Goal: Transaction & Acquisition: Purchase product/service

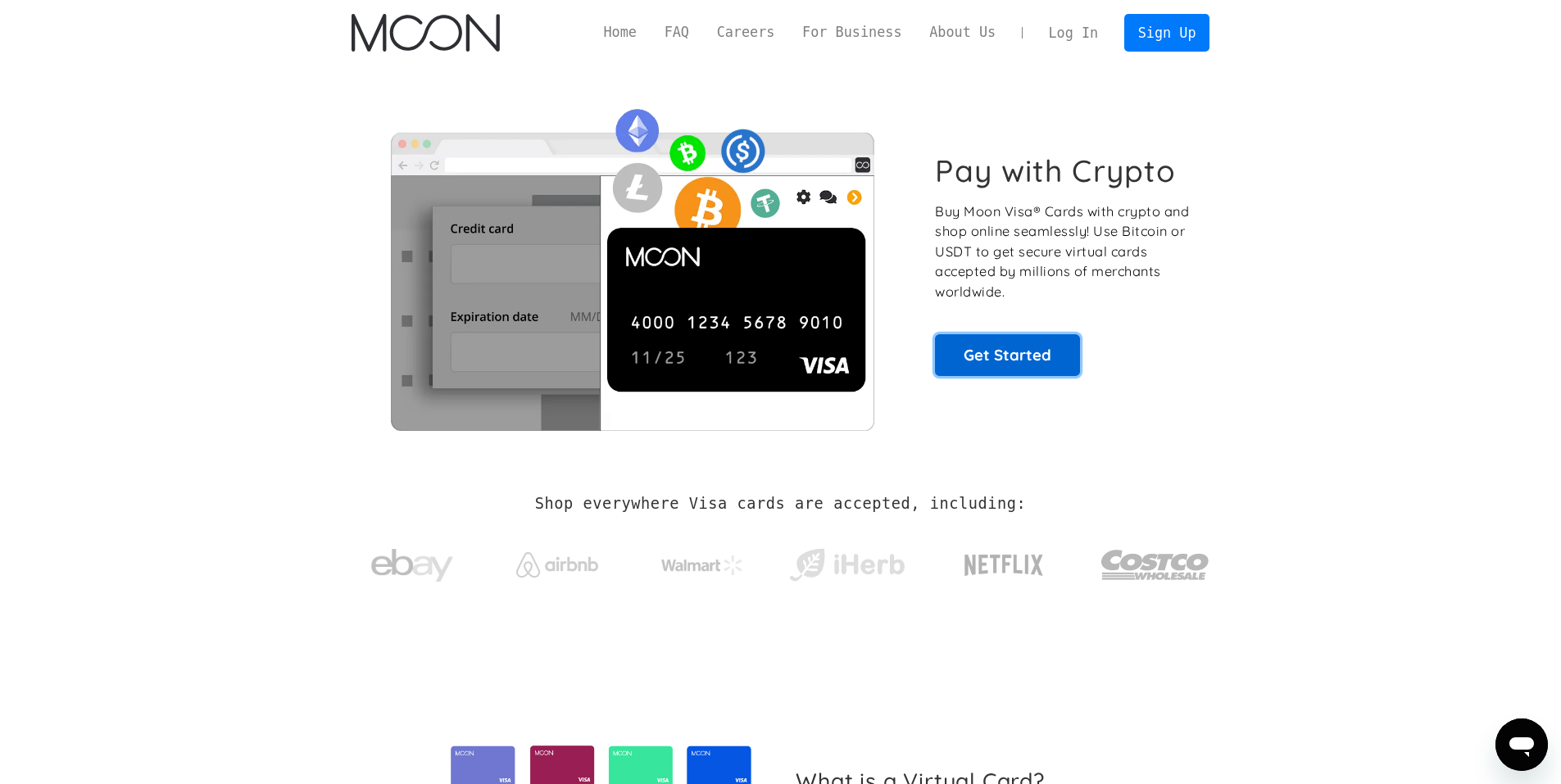
click at [1008, 352] on link "Get Started" at bounding box center [1007, 355] width 145 height 41
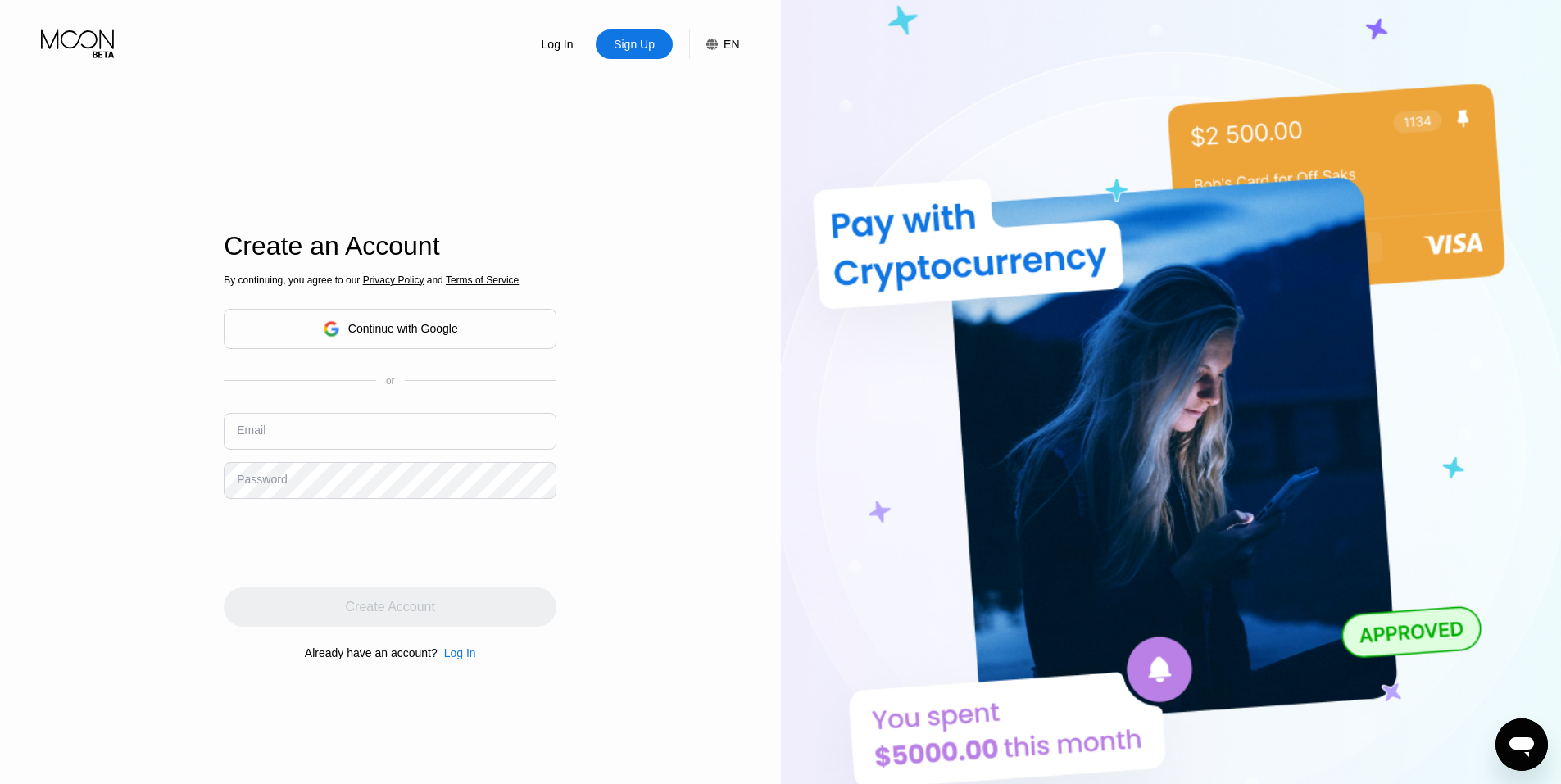
click at [304, 315] on div "Continue with Google" at bounding box center [389, 329] width 333 height 40
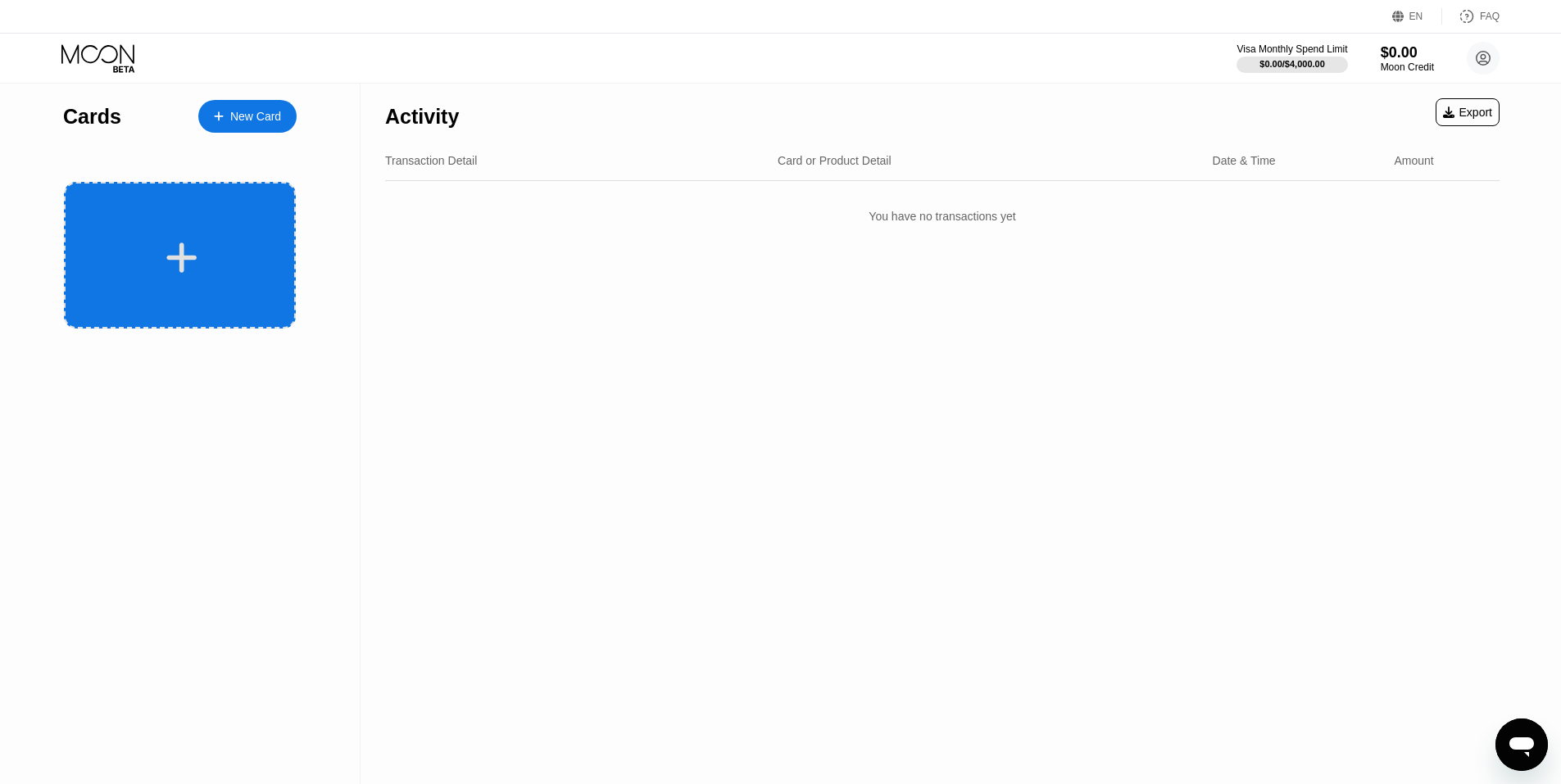
click at [160, 245] on div at bounding box center [182, 258] width 203 height 36
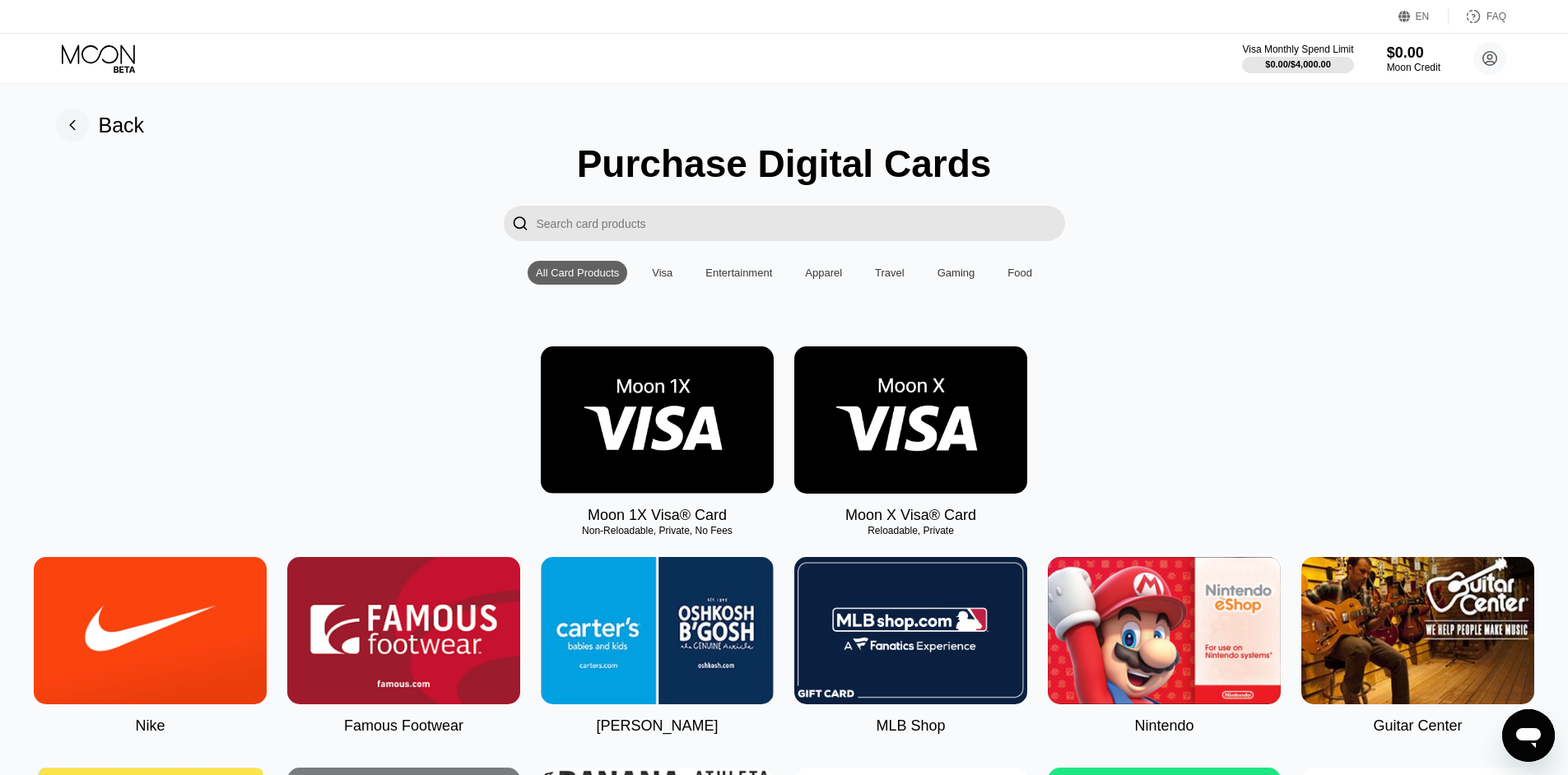
click at [628, 452] on img at bounding box center [658, 420] width 233 height 147
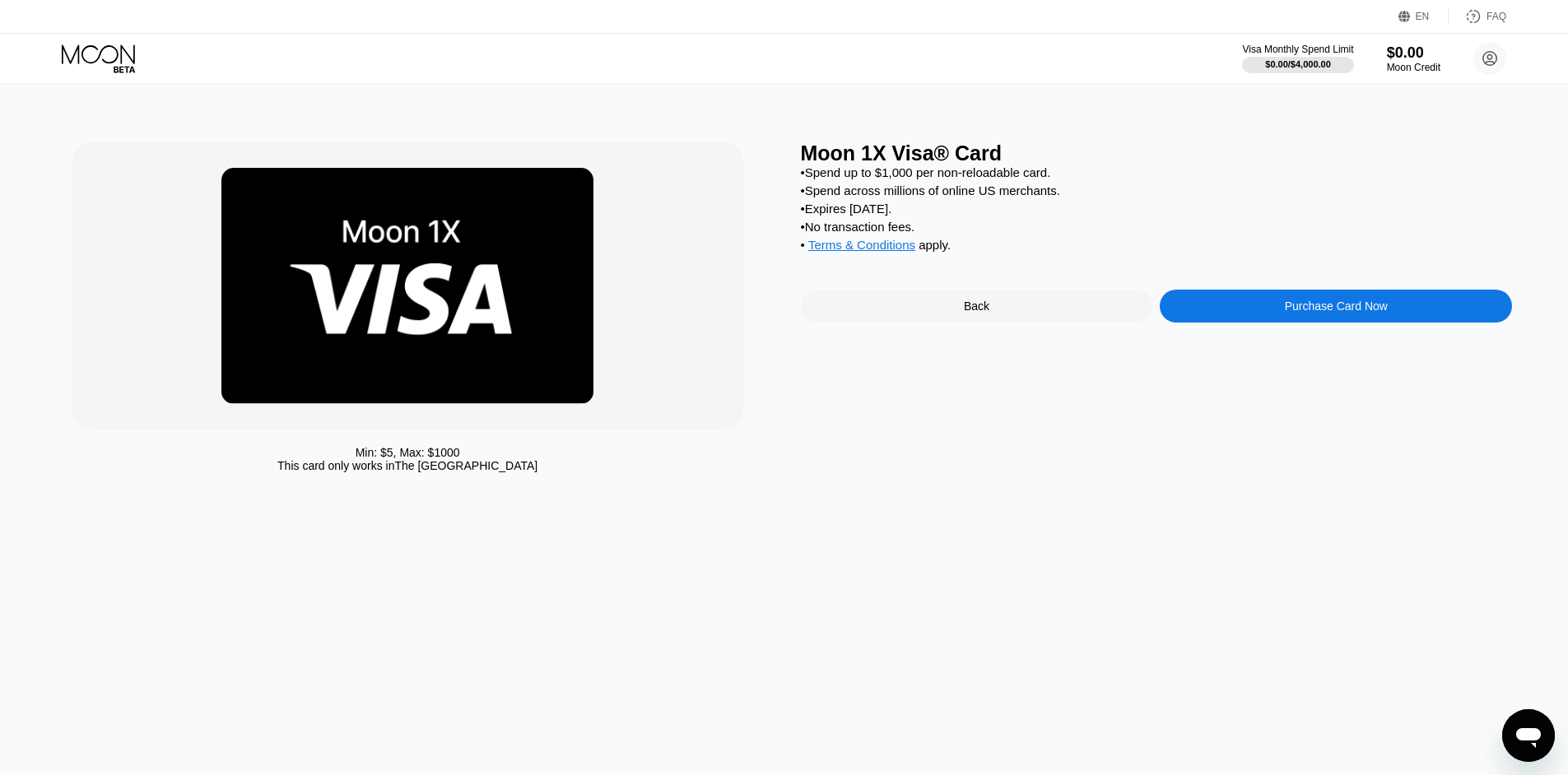
click at [1267, 323] on div "Purchase Card Now" at bounding box center [1336, 306] width 353 height 33
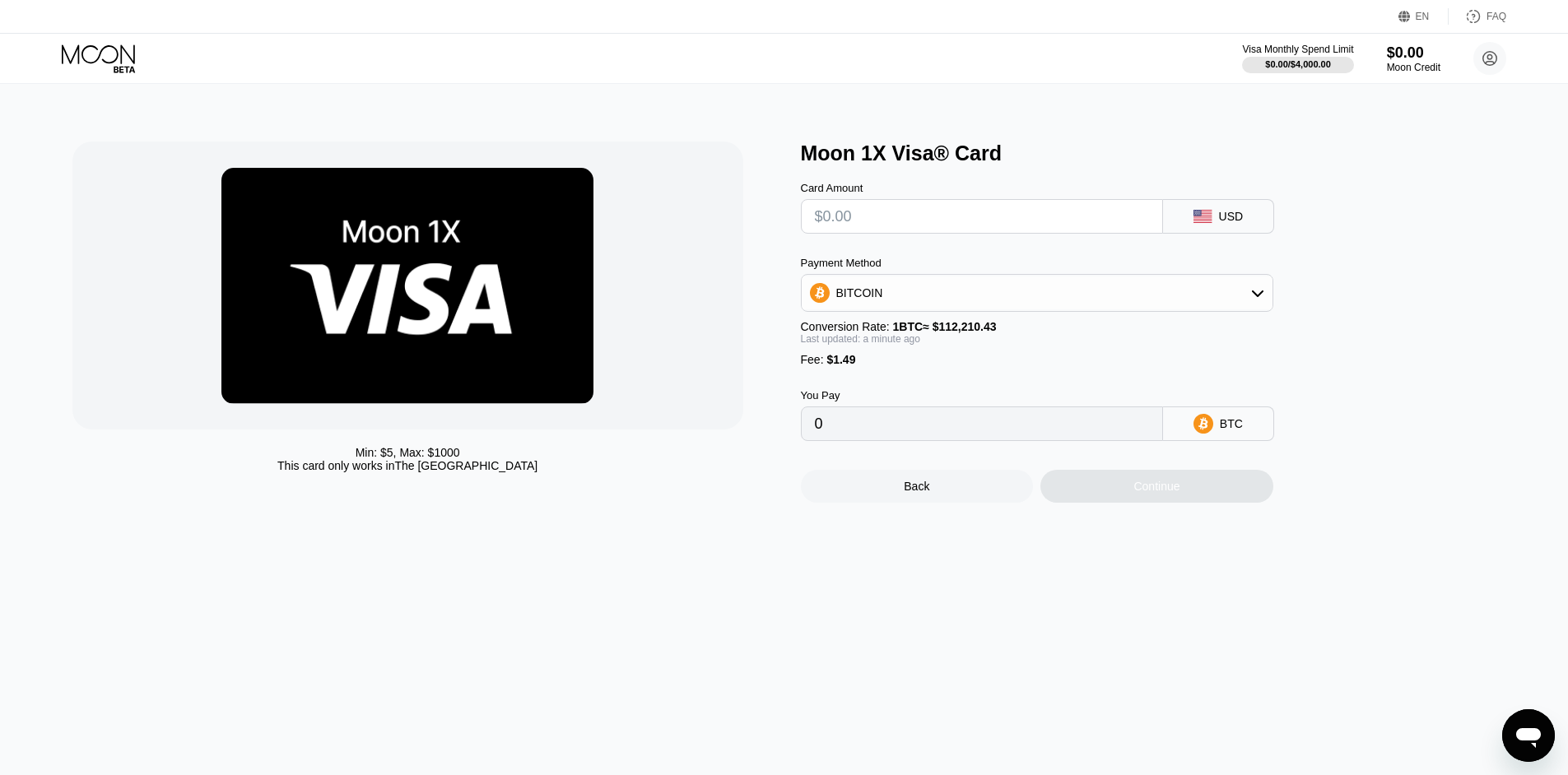
click at [866, 219] on input "text" at bounding box center [981, 217] width 334 height 33
type input "$28"
type input "0.00026281"
type input "$26"
type input "0.00024499"
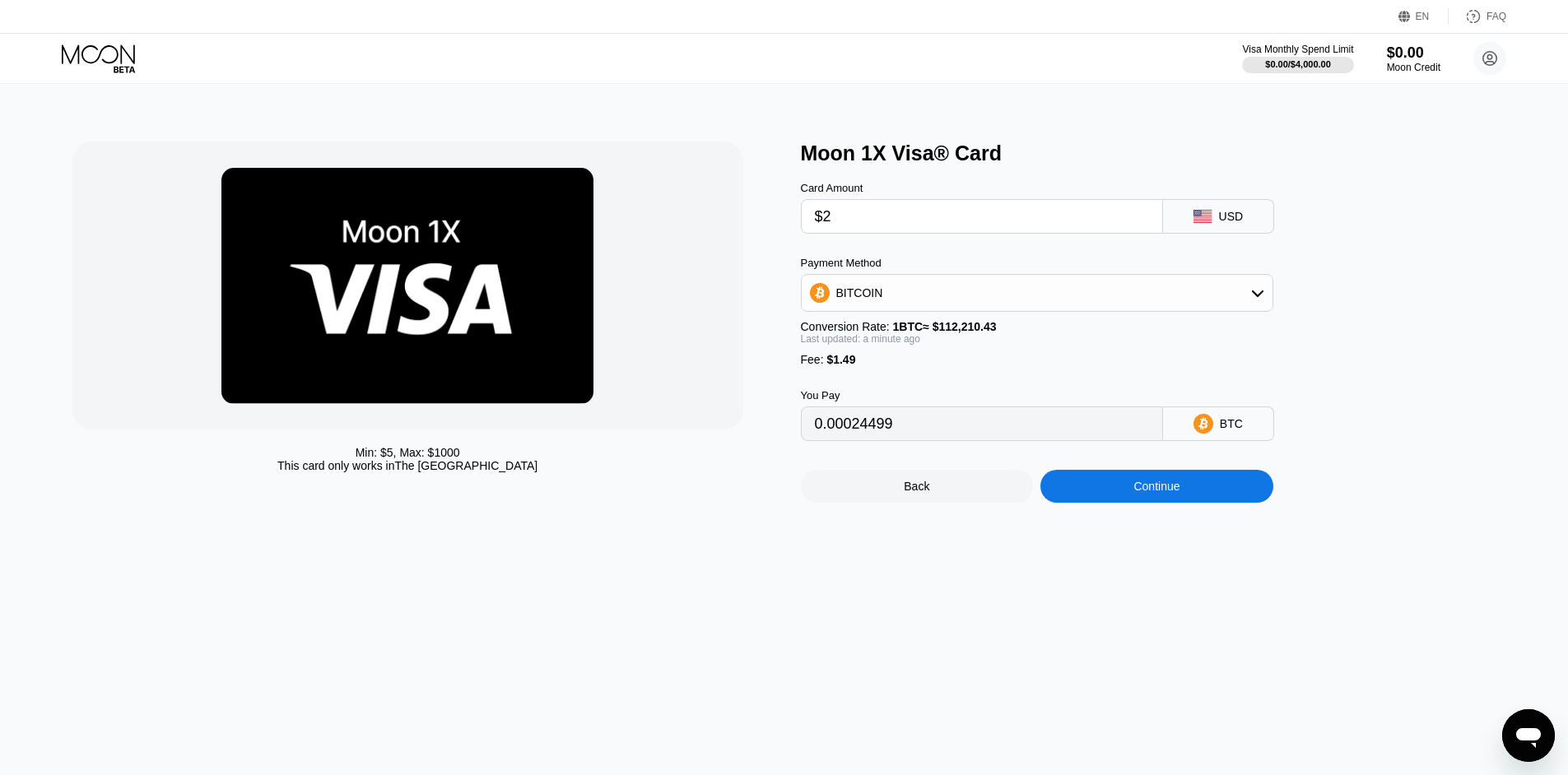
type input "$27"
type input "0.00025390"
type input "$27"
click at [869, 292] on div "BITCOIN" at bounding box center [860, 293] width 47 height 13
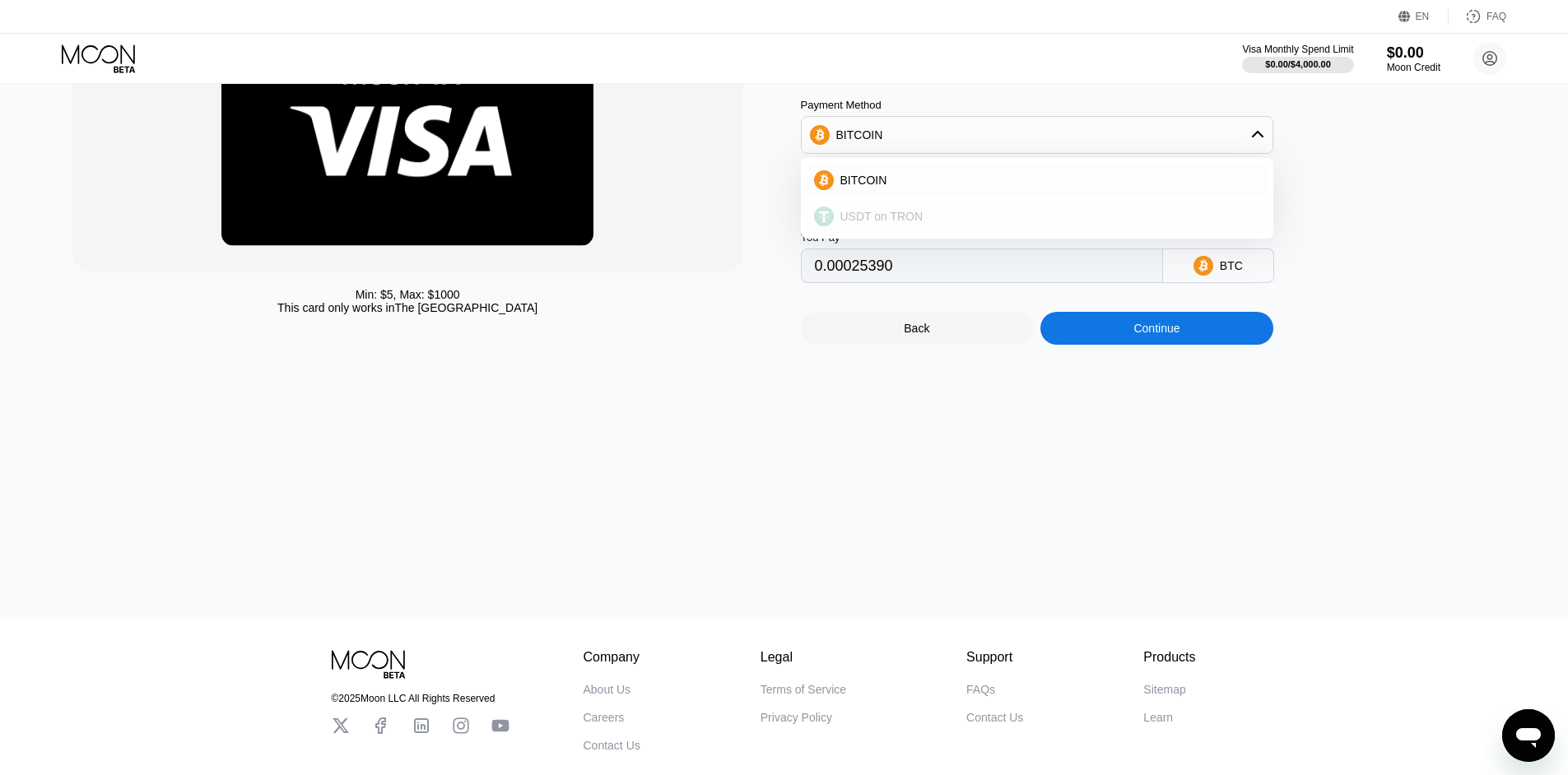
scroll to position [165, 0]
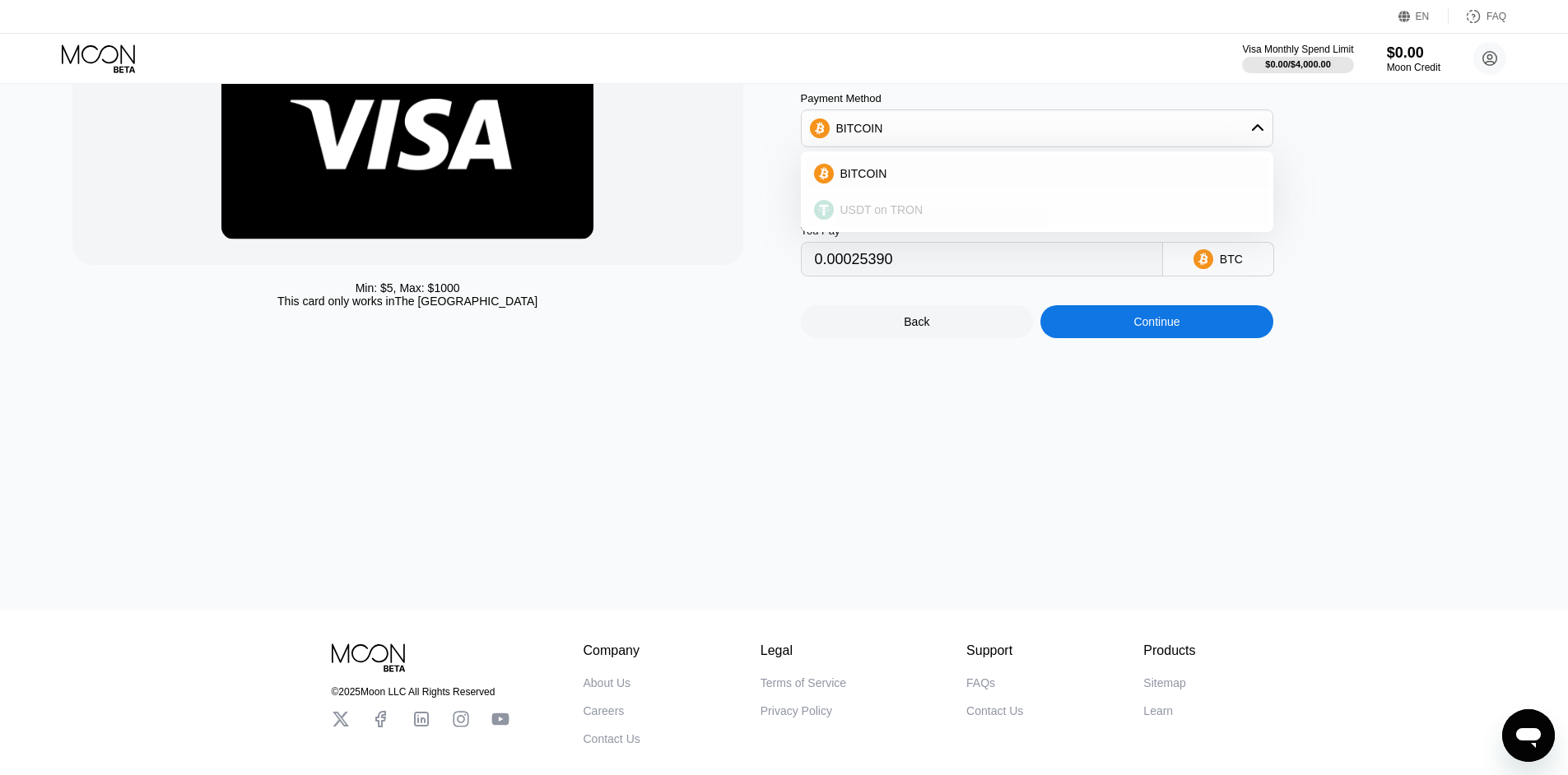
click at [907, 225] on div "USDT on TRON" at bounding box center [1037, 210] width 462 height 33
type input "28.78"
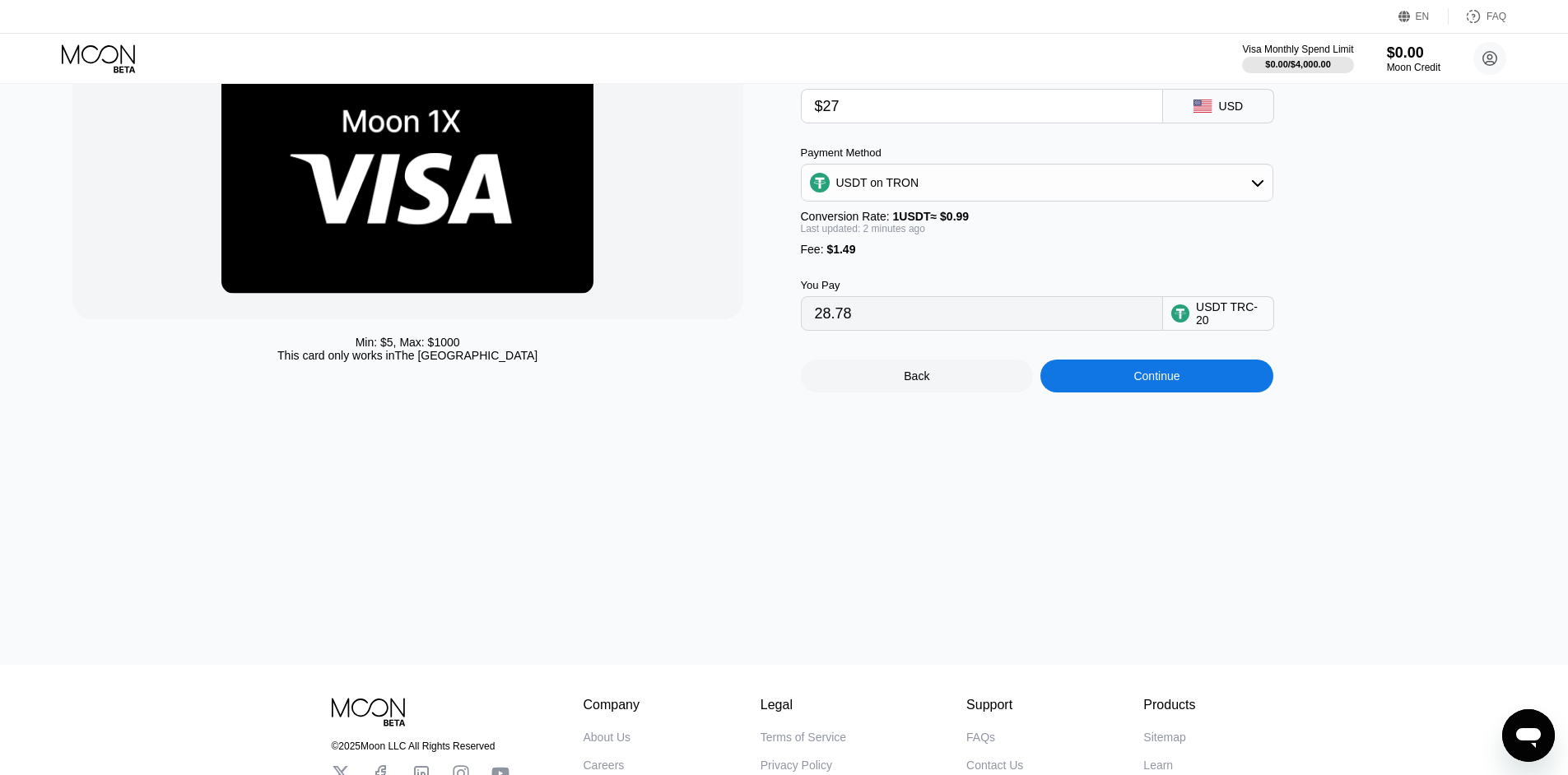
scroll to position [82, 0]
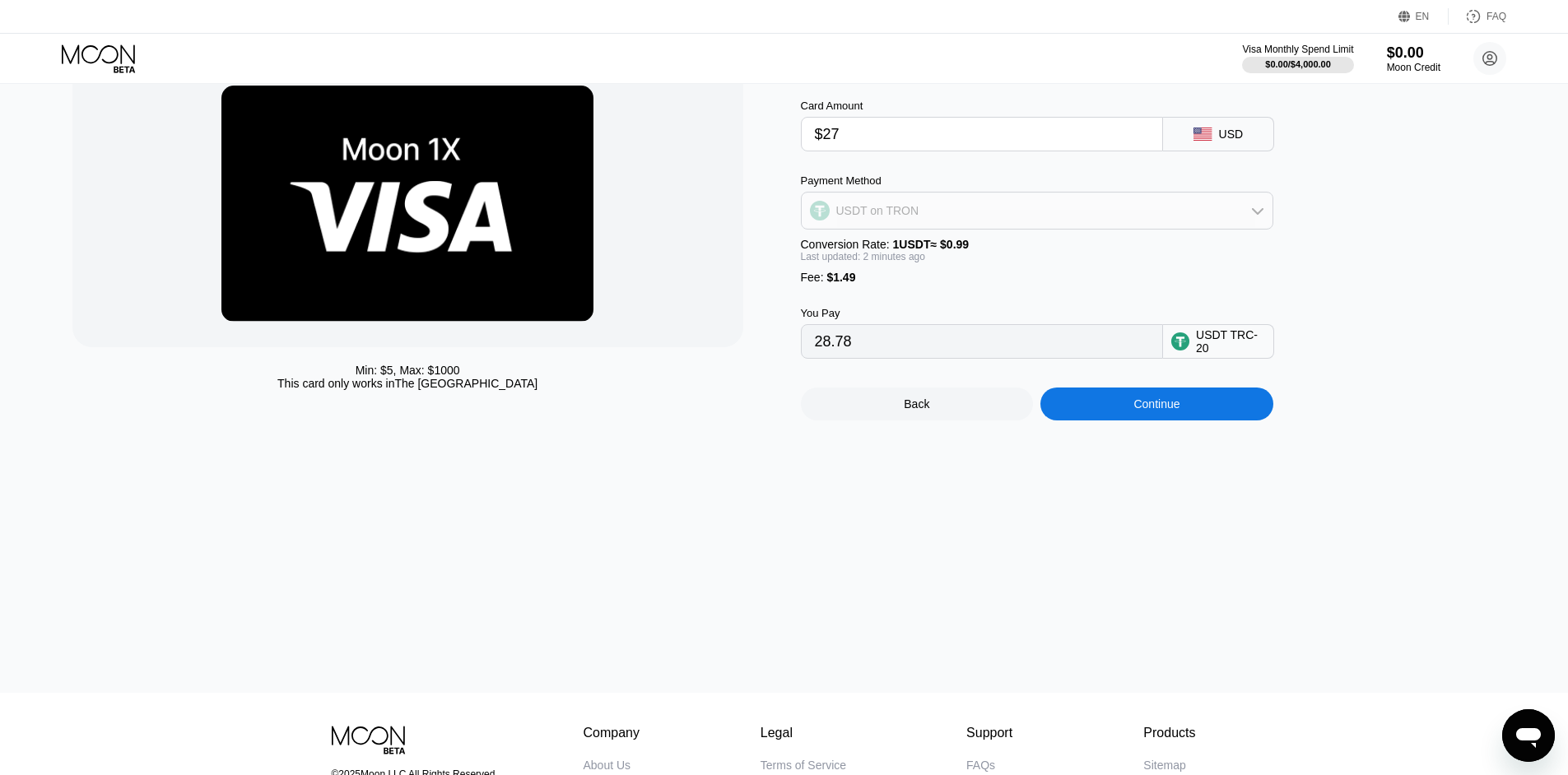
click at [928, 224] on div "USDT on TRON" at bounding box center [1037, 211] width 471 height 33
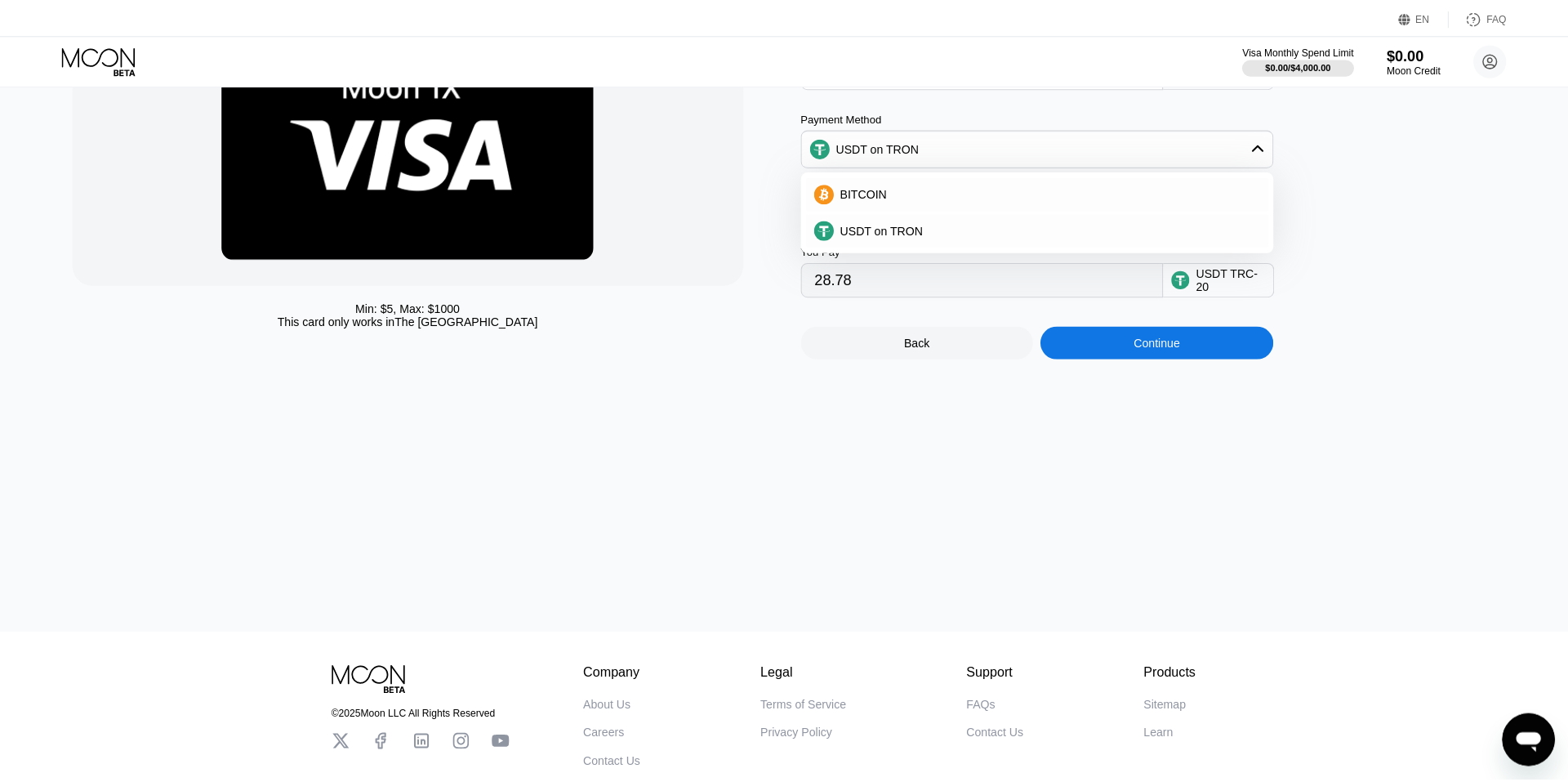
scroll to position [0, 0]
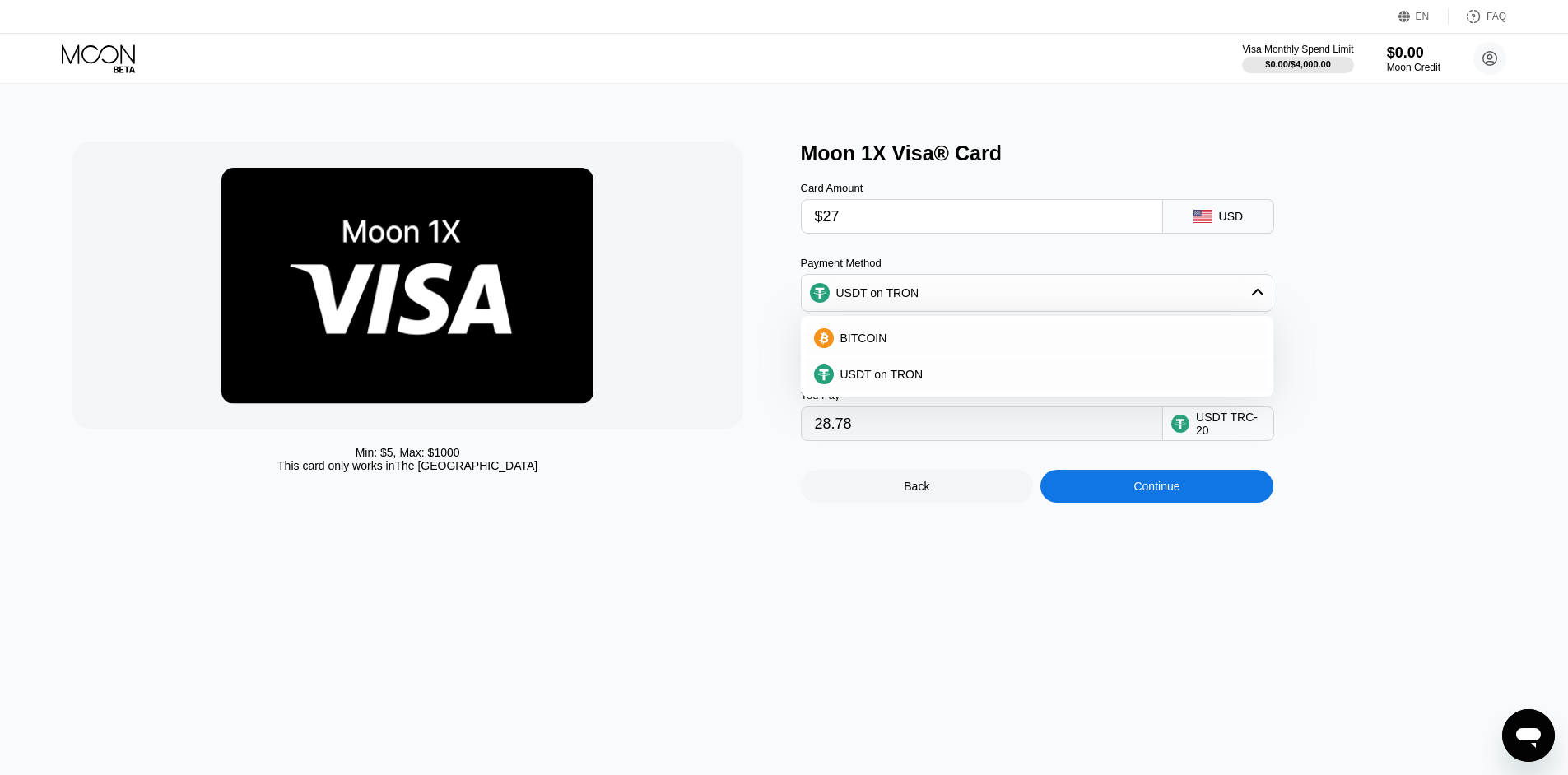
click at [655, 377] on div at bounding box center [407, 285] width 671 height 288
click at [751, 420] on div "Min: $ 5 , Max: $ 1000 This card only works in [GEOGRAPHIC_DATA]" at bounding box center [428, 322] width 712 height 361
click at [1203, 476] on div "Back Continue" at bounding box center [1064, 472] width 527 height 62
click at [1196, 503] on div "Continue" at bounding box center [1158, 486] width 233 height 33
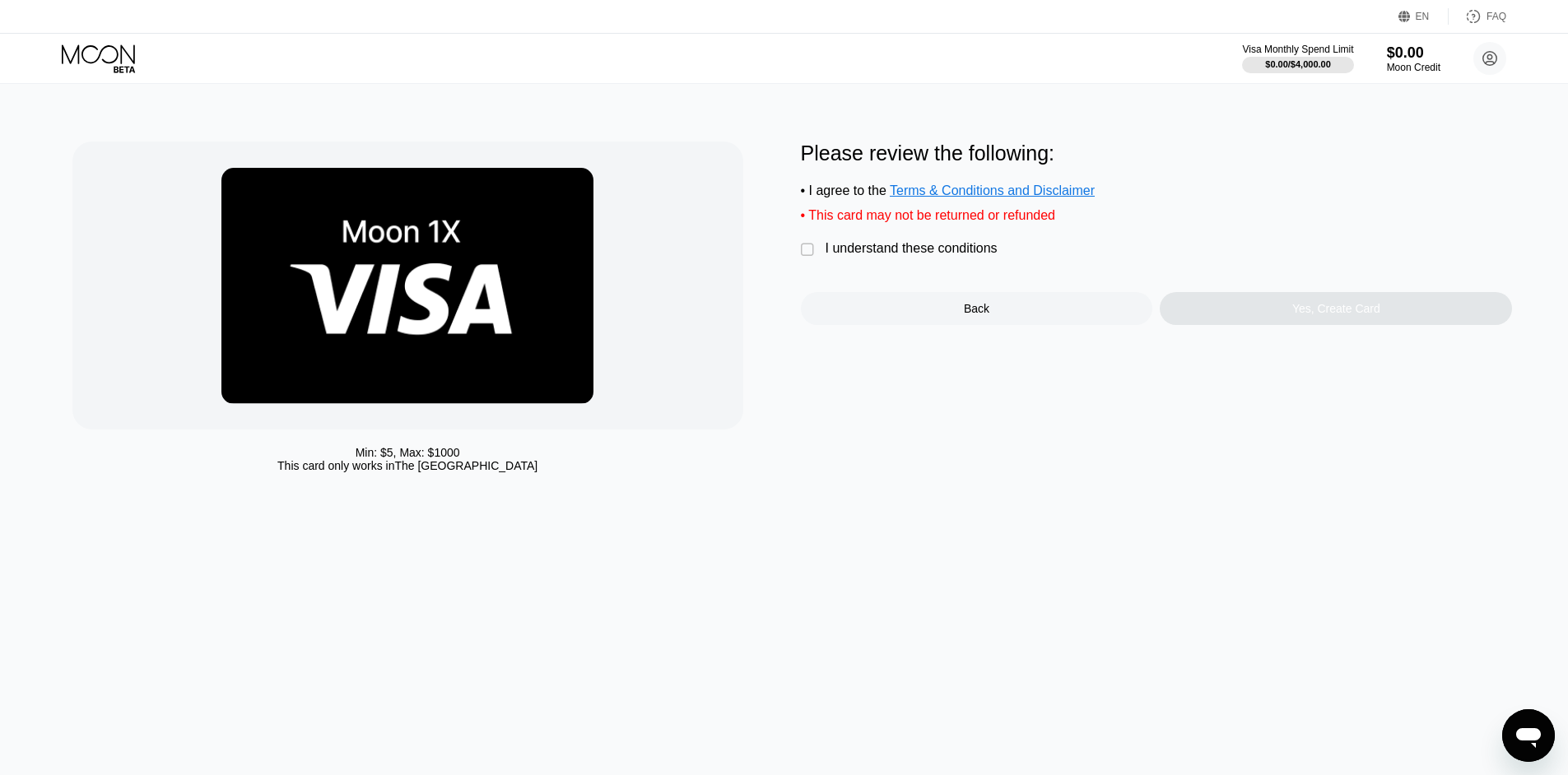
click at [823, 258] on div " I understand these conditions" at bounding box center [903, 249] width 205 height 17
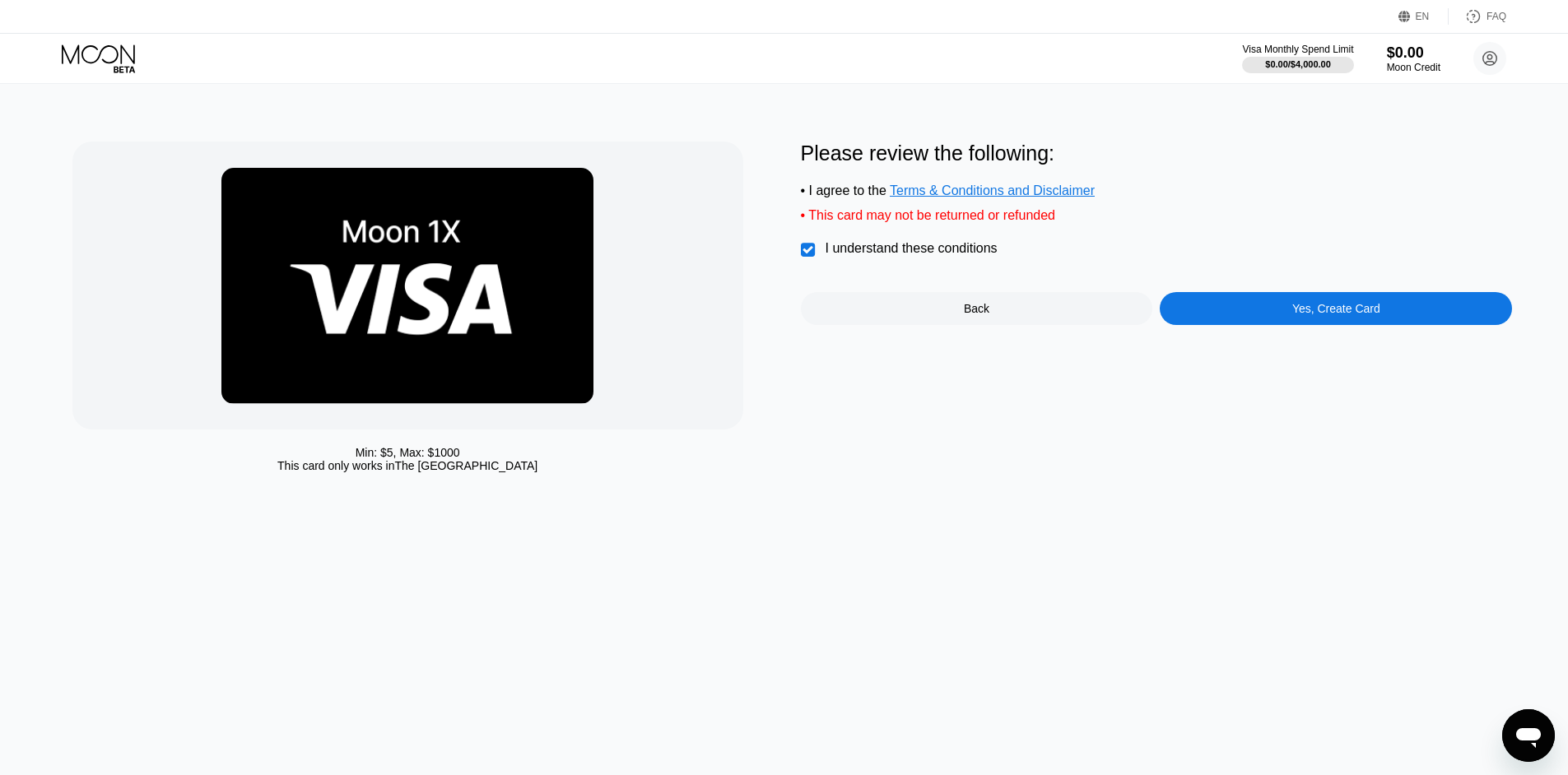
click at [1361, 315] on div "Yes, Create Card" at bounding box center [1336, 309] width 88 height 13
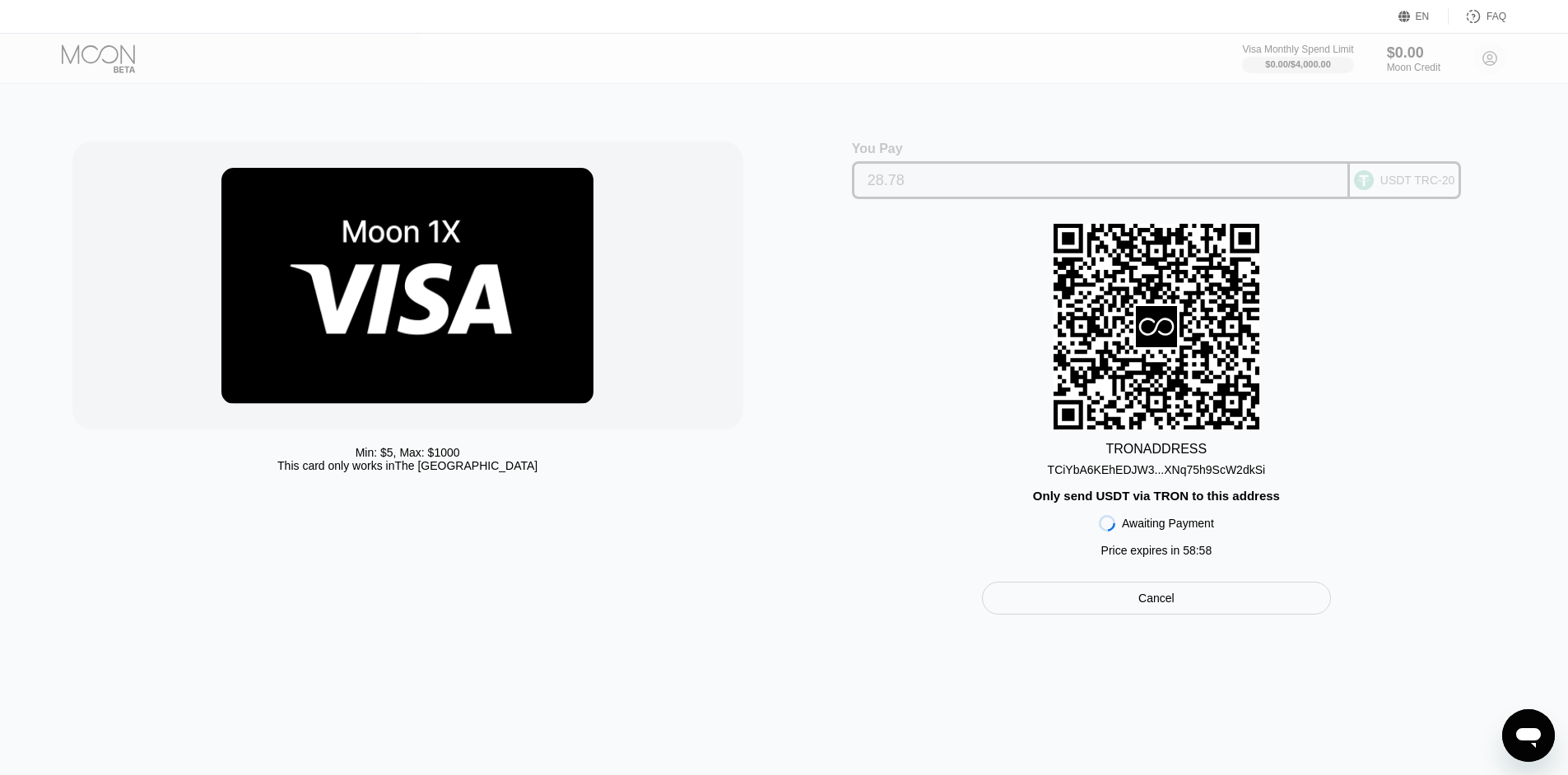
click at [1387, 185] on div "USDT TRC-20" at bounding box center [1419, 180] width 75 height 13
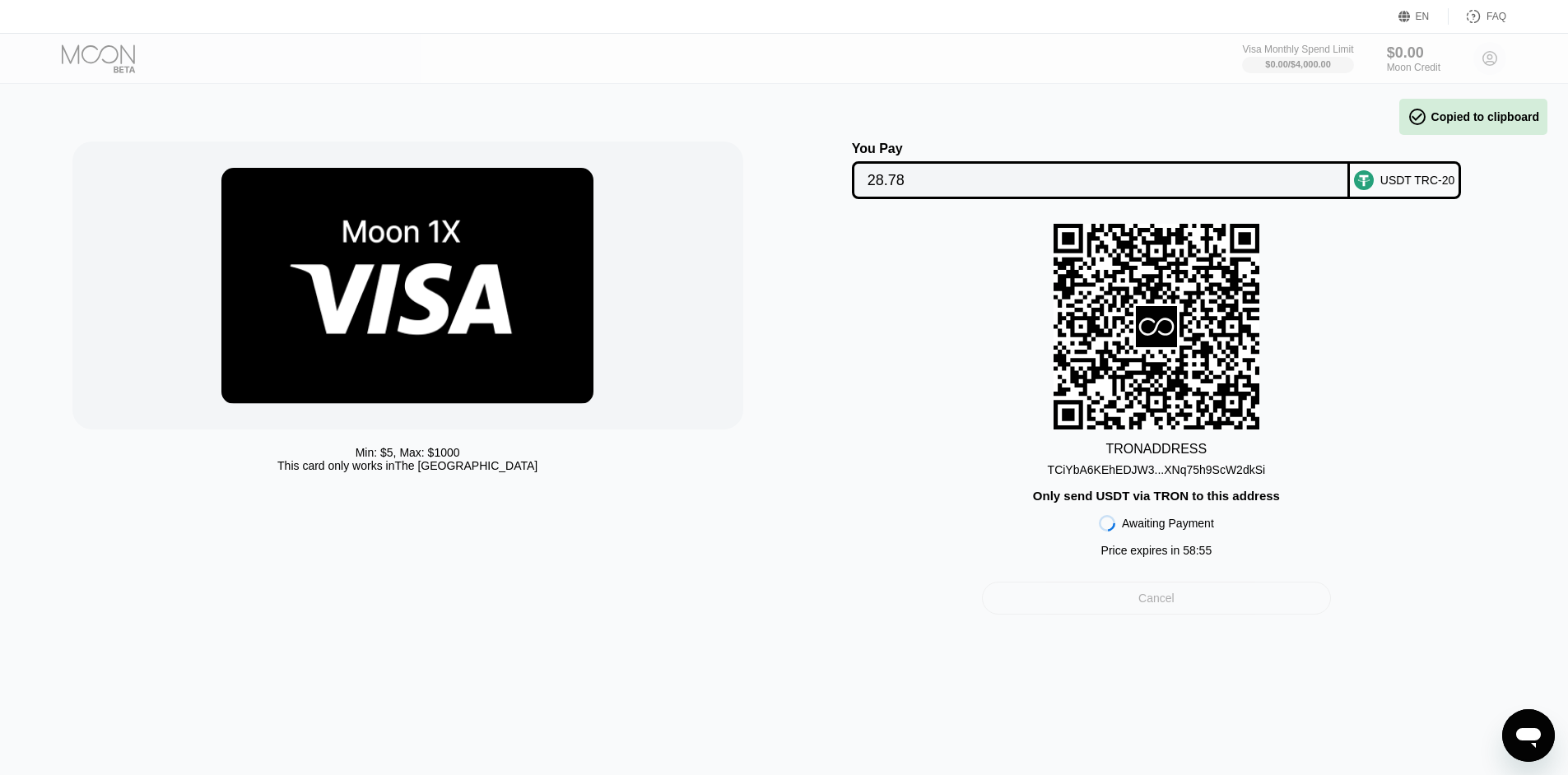
click at [1198, 615] on div "Cancel" at bounding box center [1157, 598] width 349 height 33
